Goal: Find specific page/section: Find specific page/section

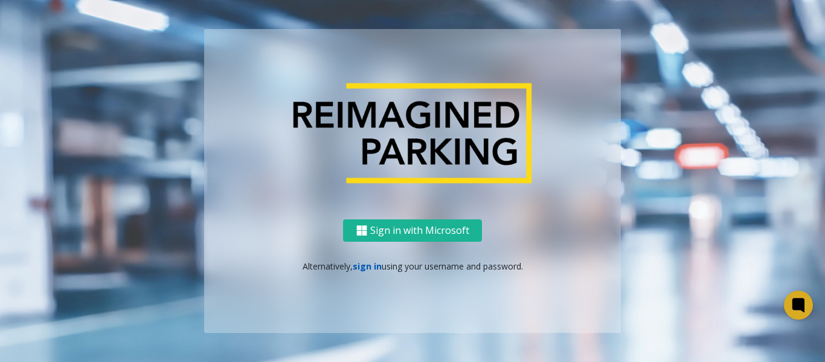
click at [370, 267] on link "sign in" at bounding box center [367, 265] width 29 height 11
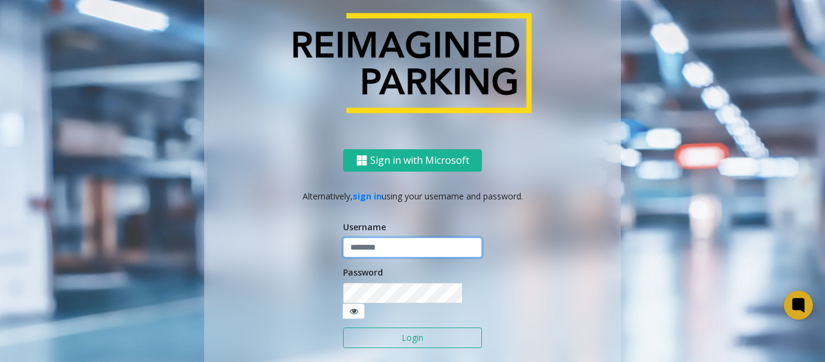
click at [382, 254] on input "text" at bounding box center [412, 247] width 139 height 21
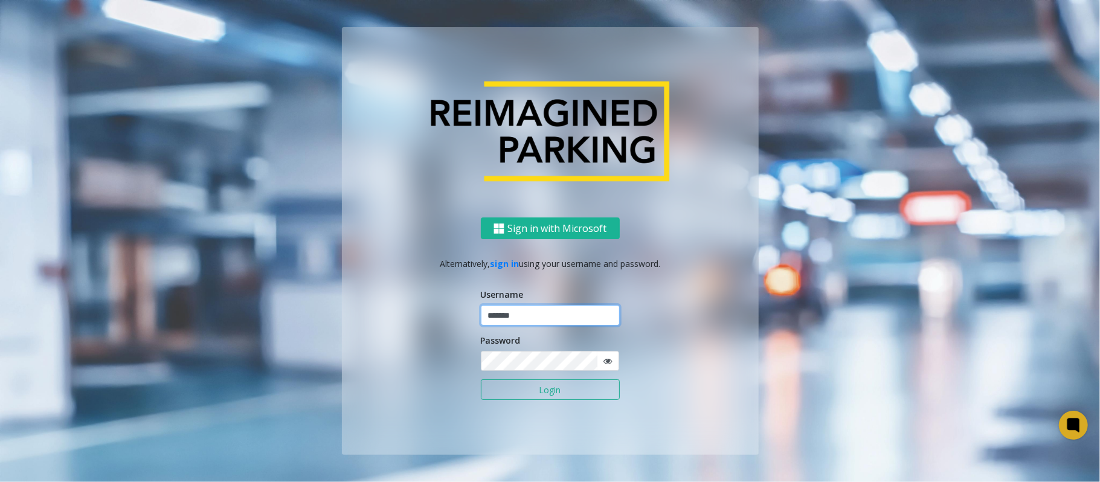
type input "*******"
click at [481, 361] on button "Login" at bounding box center [550, 389] width 139 height 21
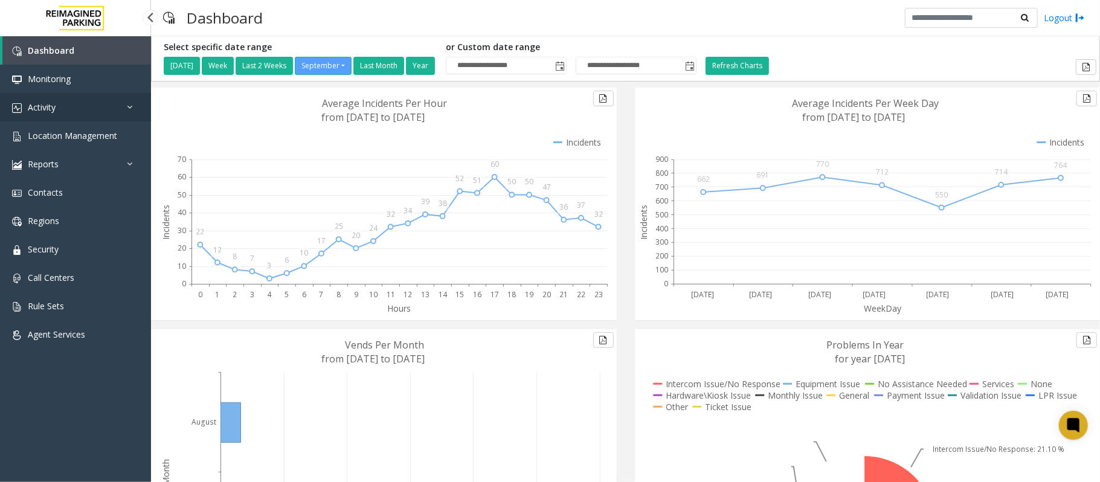
click at [71, 104] on link "Activity" at bounding box center [75, 107] width 151 height 28
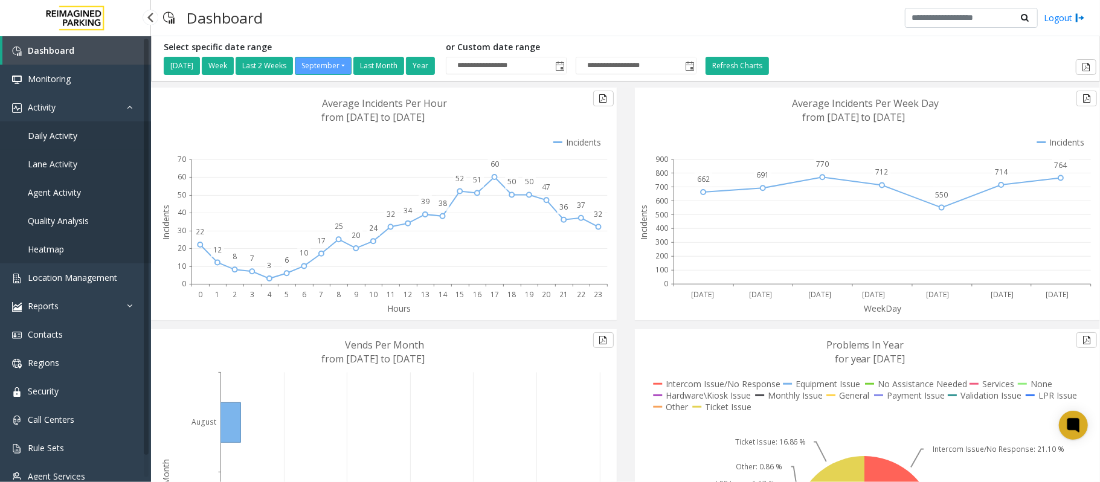
click at [78, 136] on link "Daily Activity" at bounding box center [75, 135] width 151 height 28
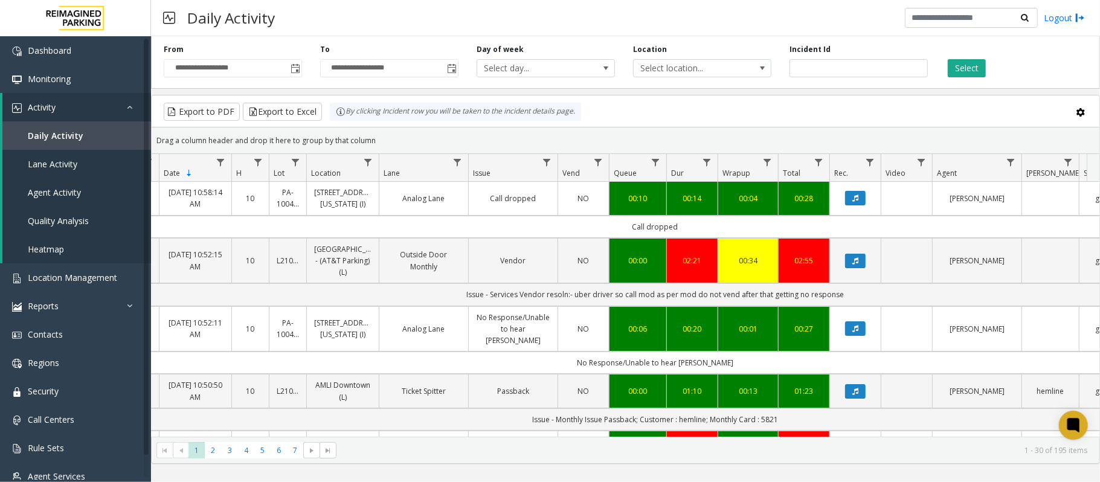
scroll to position [0, 75]
